Goal: Transaction & Acquisition: Purchase product/service

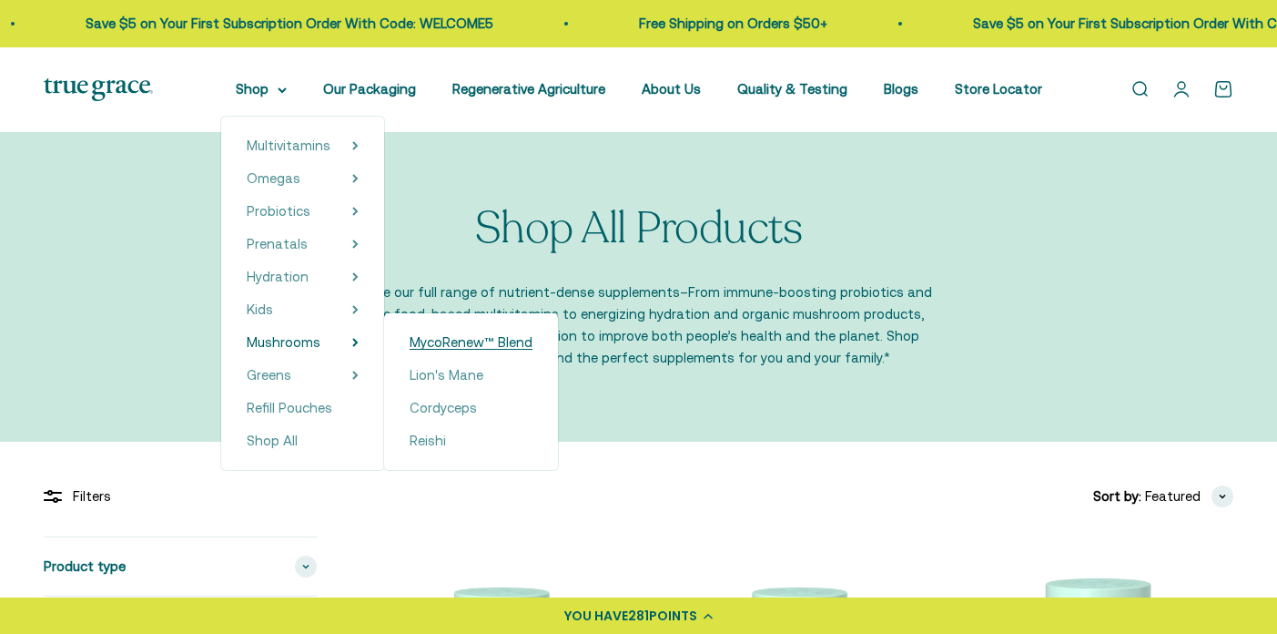
click at [476, 341] on span "MycoRenew™ Blend" at bounding box center [471, 341] width 123 height 15
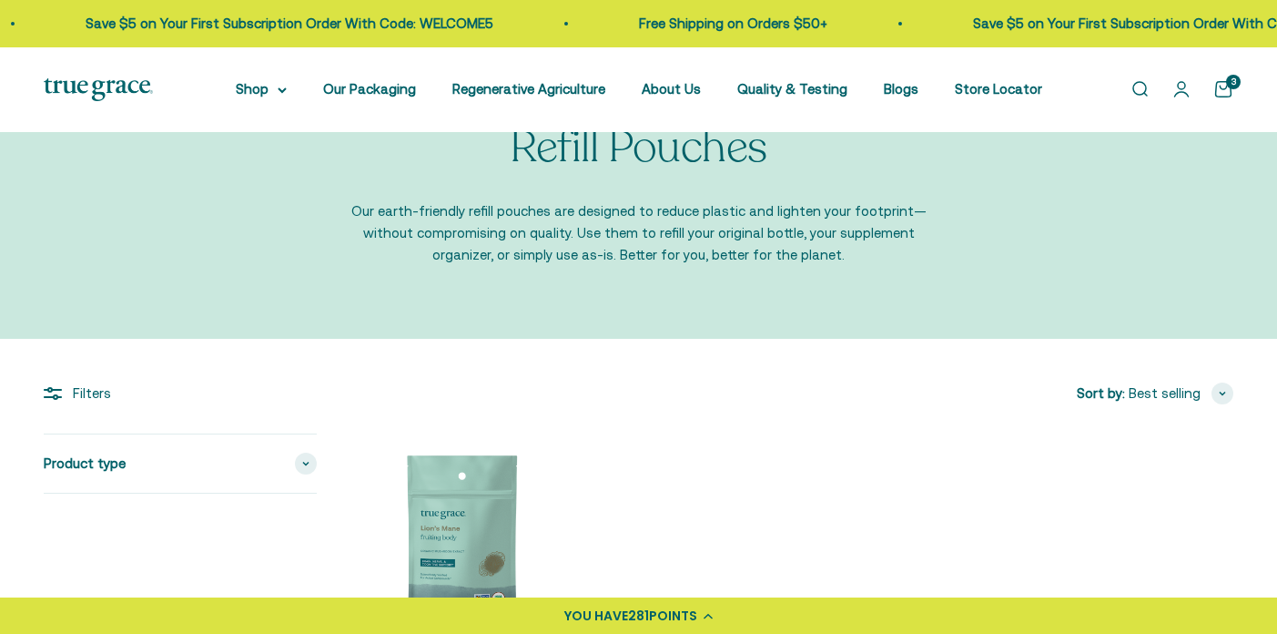
scroll to position [79, 0]
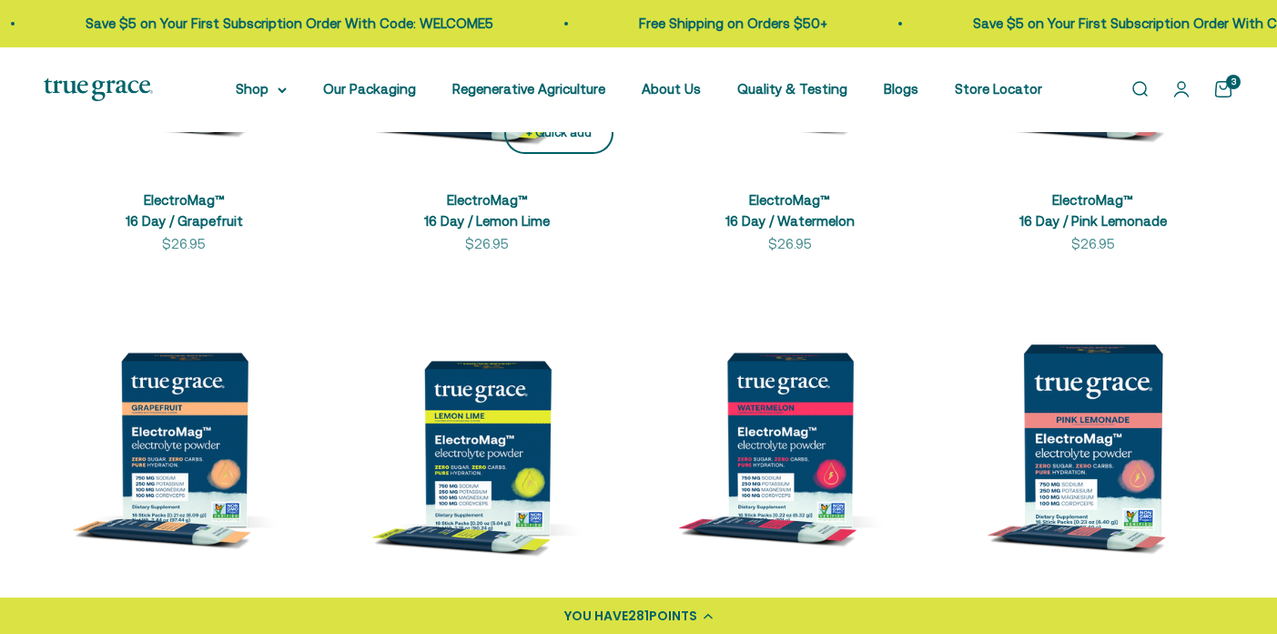
scroll to position [650, 0]
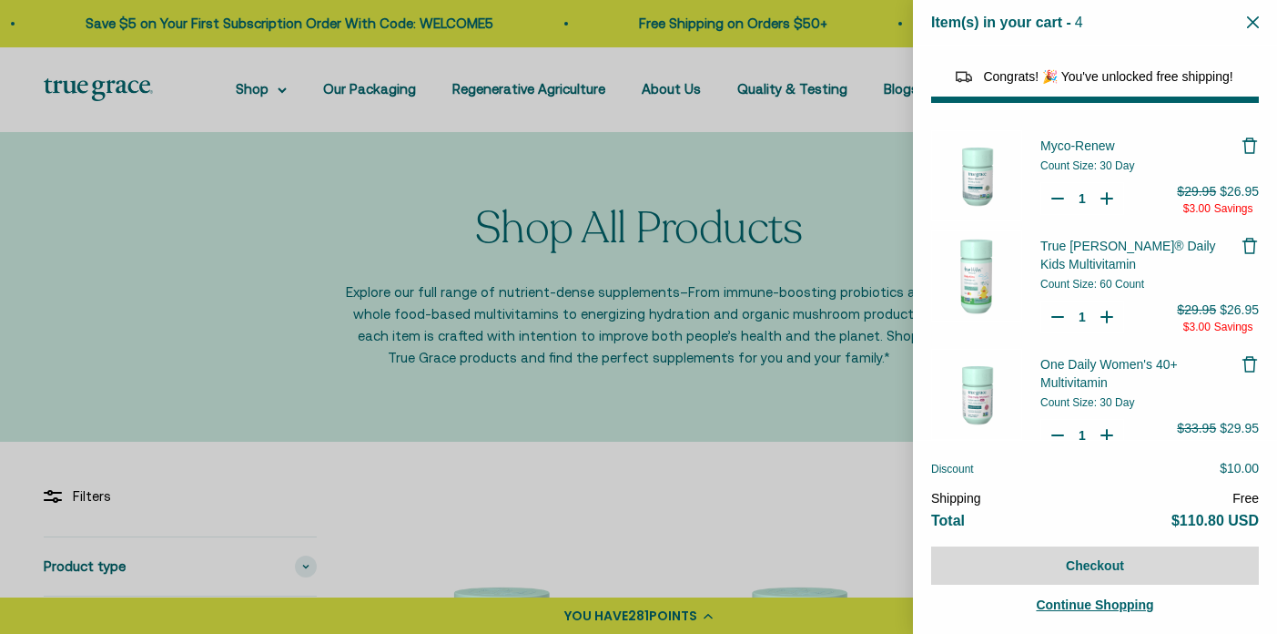
select select "46108483223766"
select select "44882812010710"
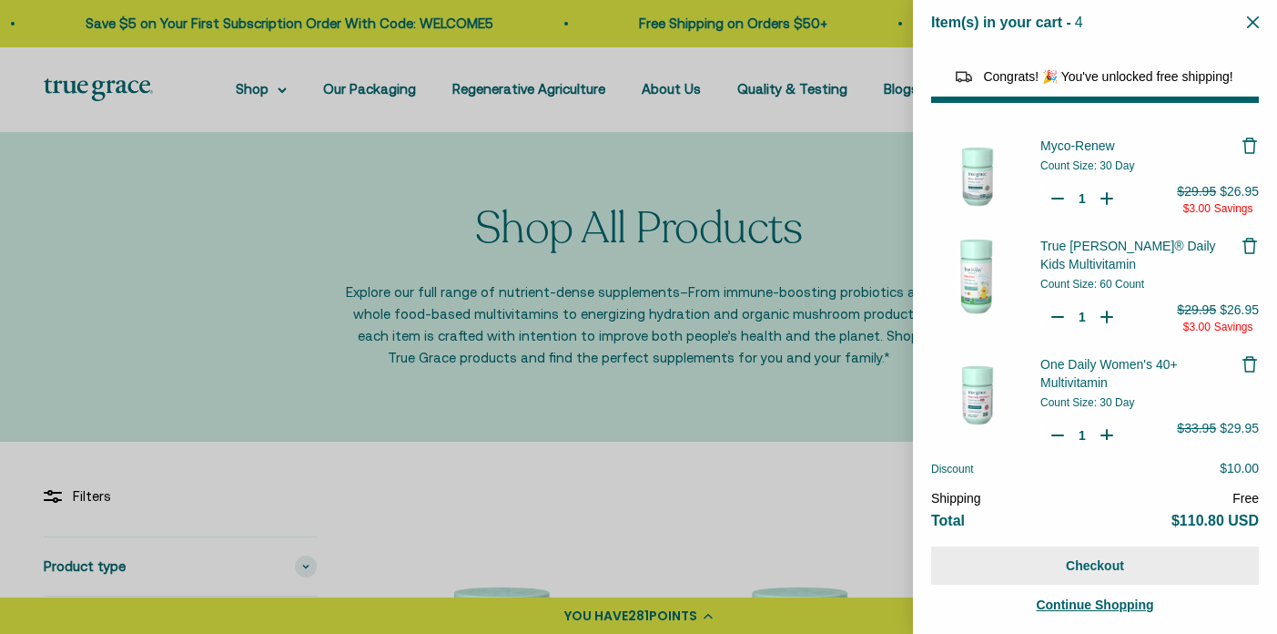
click at [1098, 558] on button "Checkout" at bounding box center [1095, 565] width 328 height 38
